Goal: Communication & Community: Share content

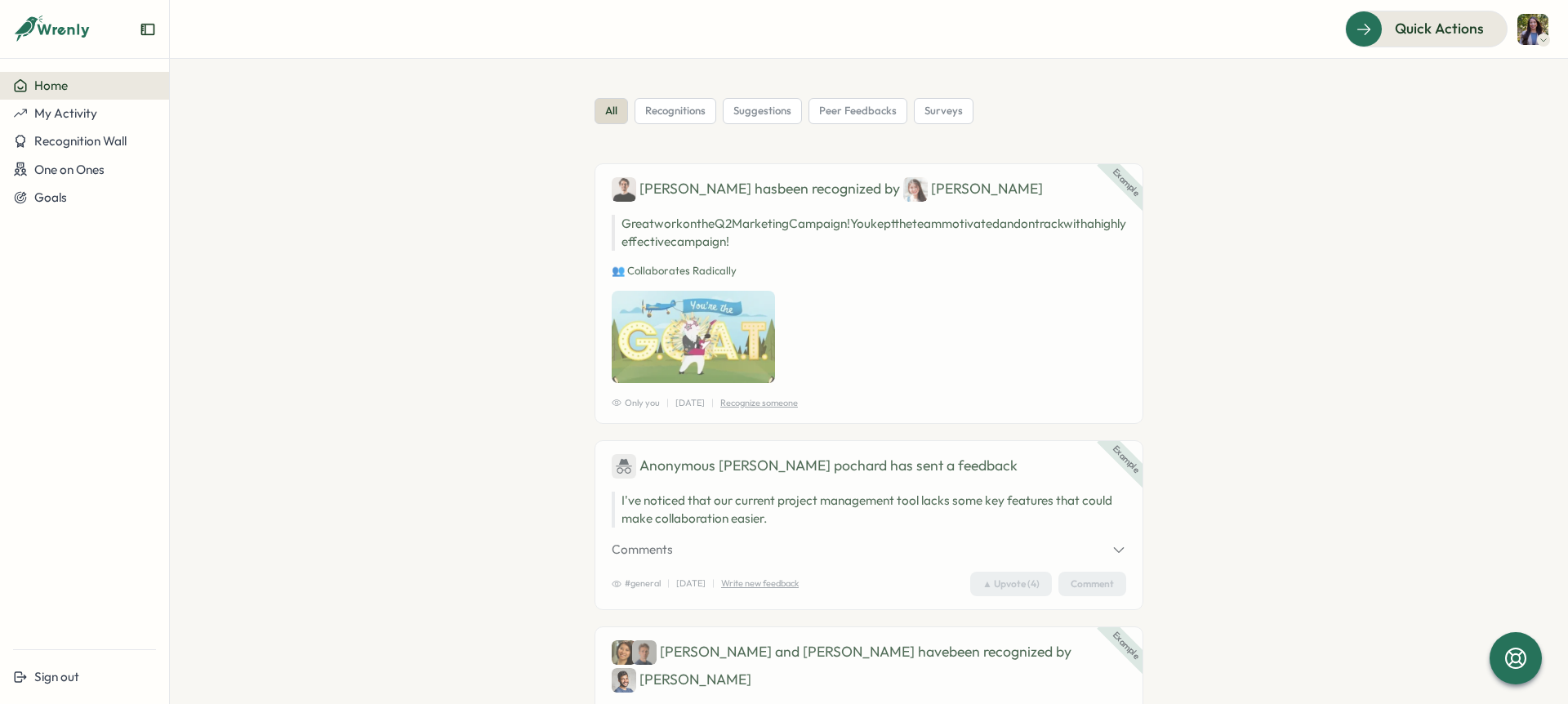
click at [89, 32] on icon at bounding box center [53, 29] width 78 height 28
click at [97, 135] on span "Recognition Wall" at bounding box center [80, 141] width 93 height 16
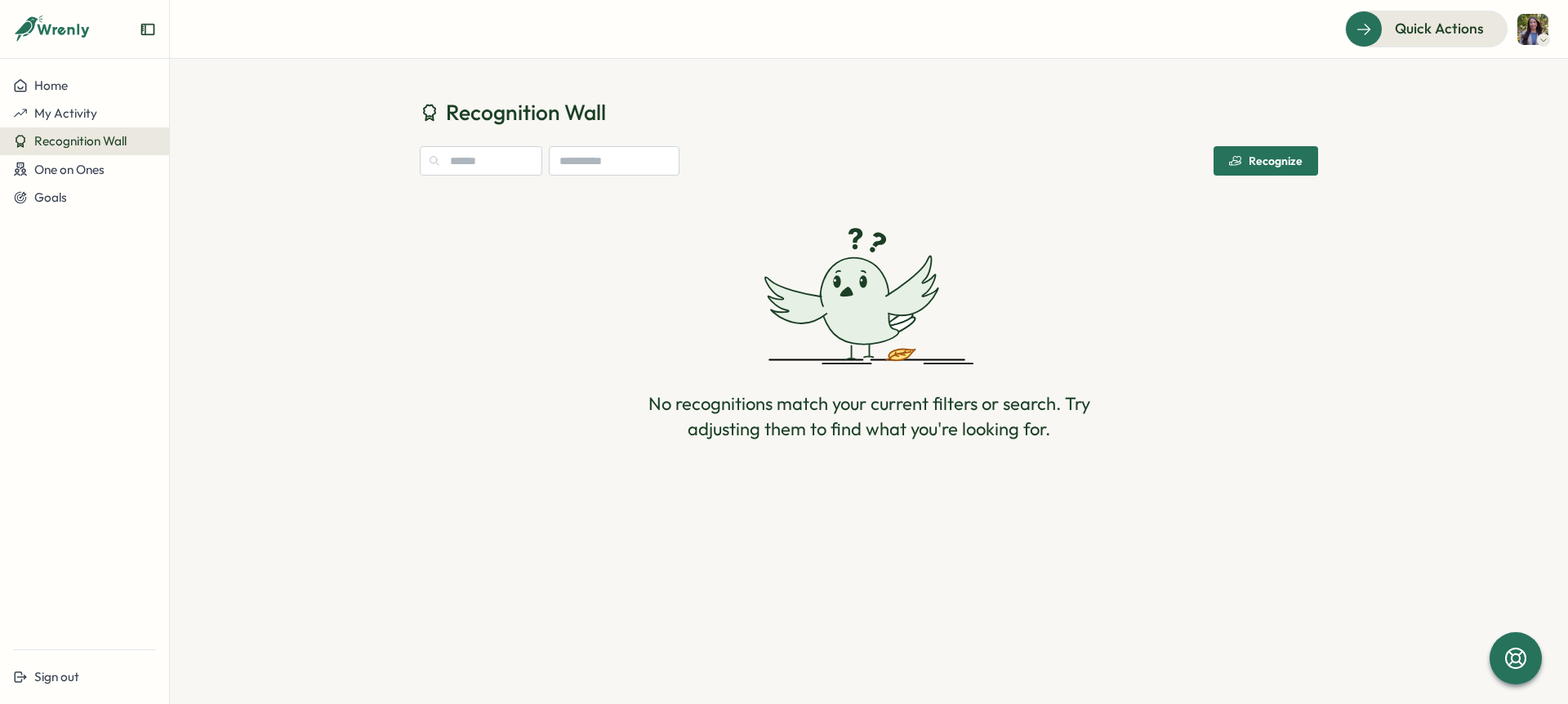
click at [1294, 158] on div "Recognize" at bounding box center [1265, 161] width 73 height 13
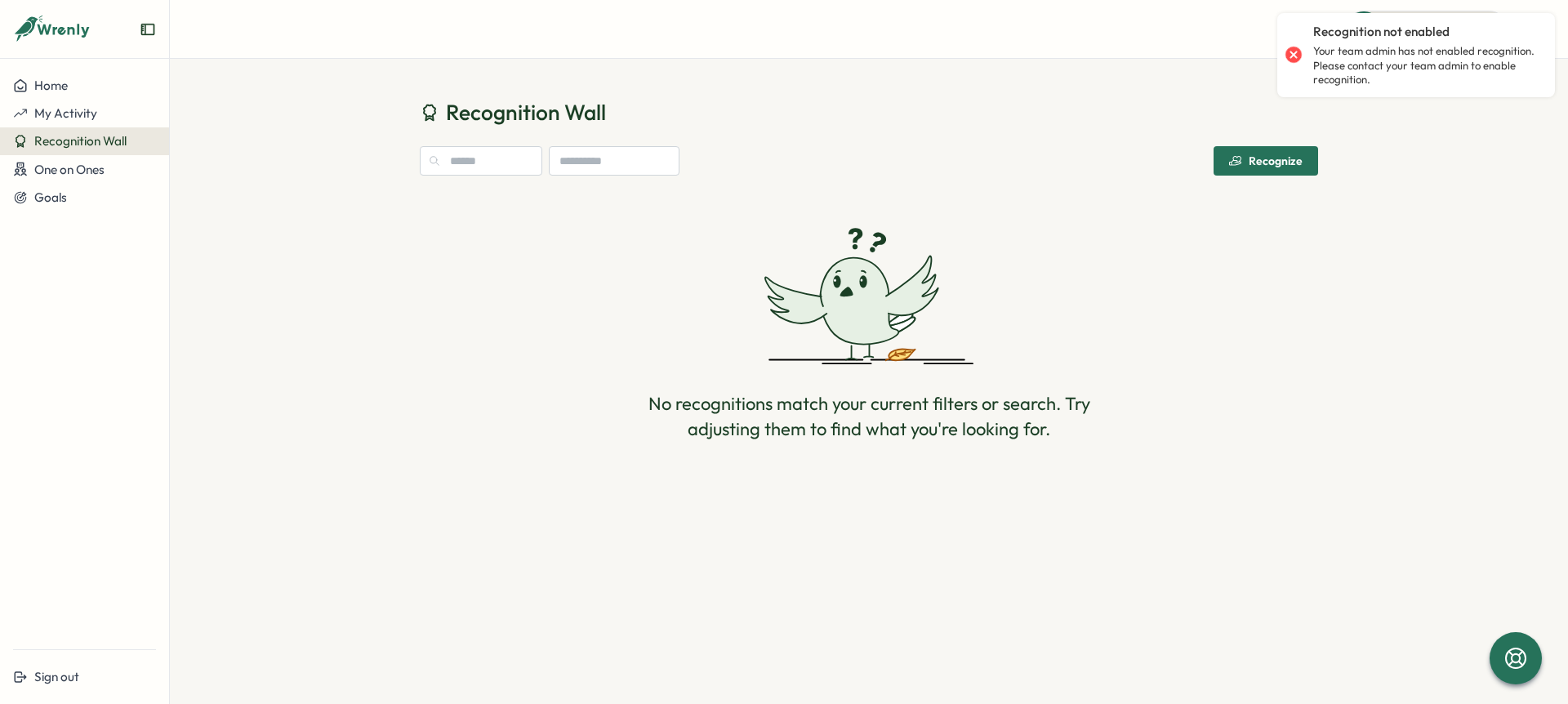
click at [1252, 98] on h1 "Recognition Wall" at bounding box center [868, 112] width 898 height 28
click at [45, 25] on icon at bounding box center [64, 30] width 54 height 14
click at [62, 25] on icon at bounding box center [53, 29] width 78 height 28
